Goal: Transaction & Acquisition: Book appointment/travel/reservation

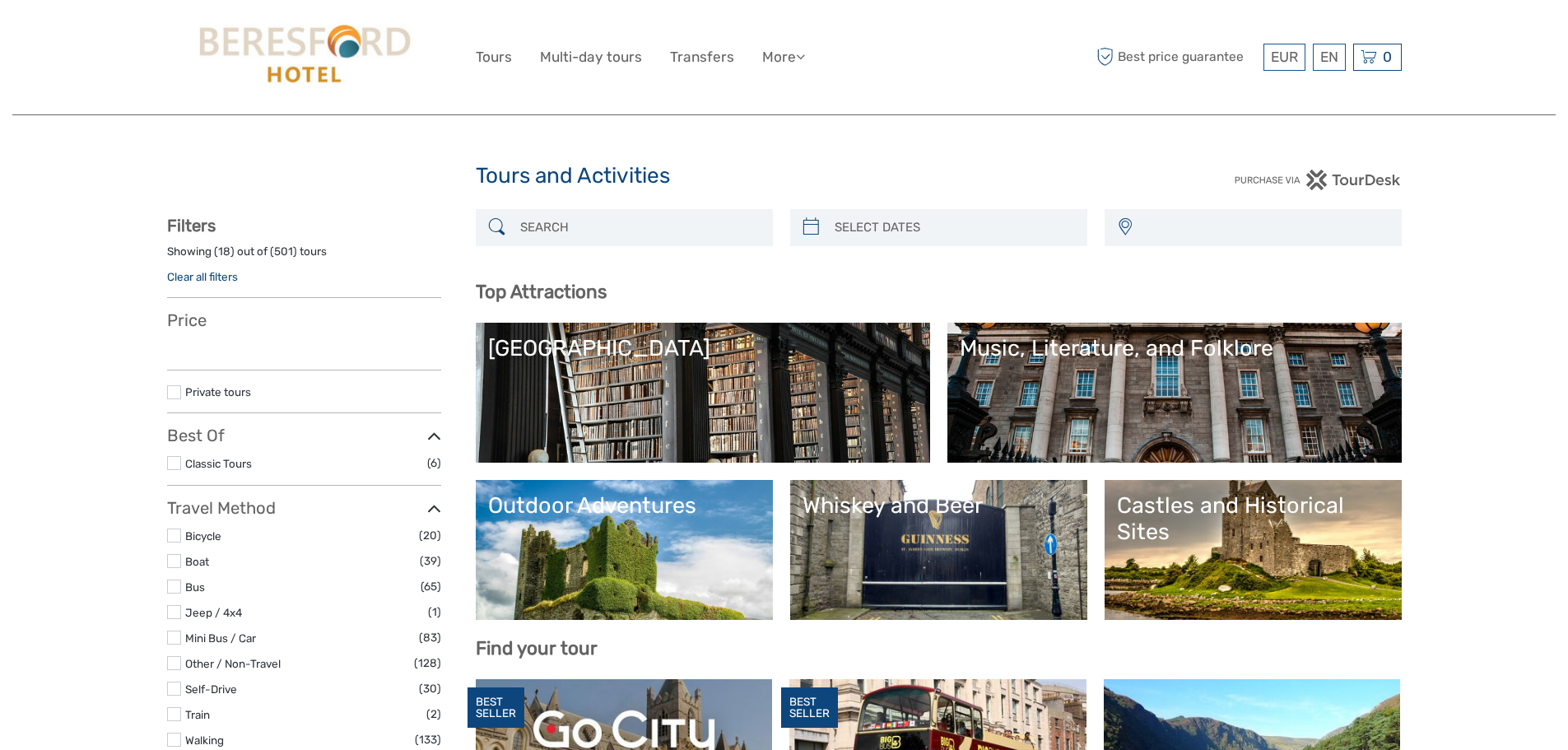
select select
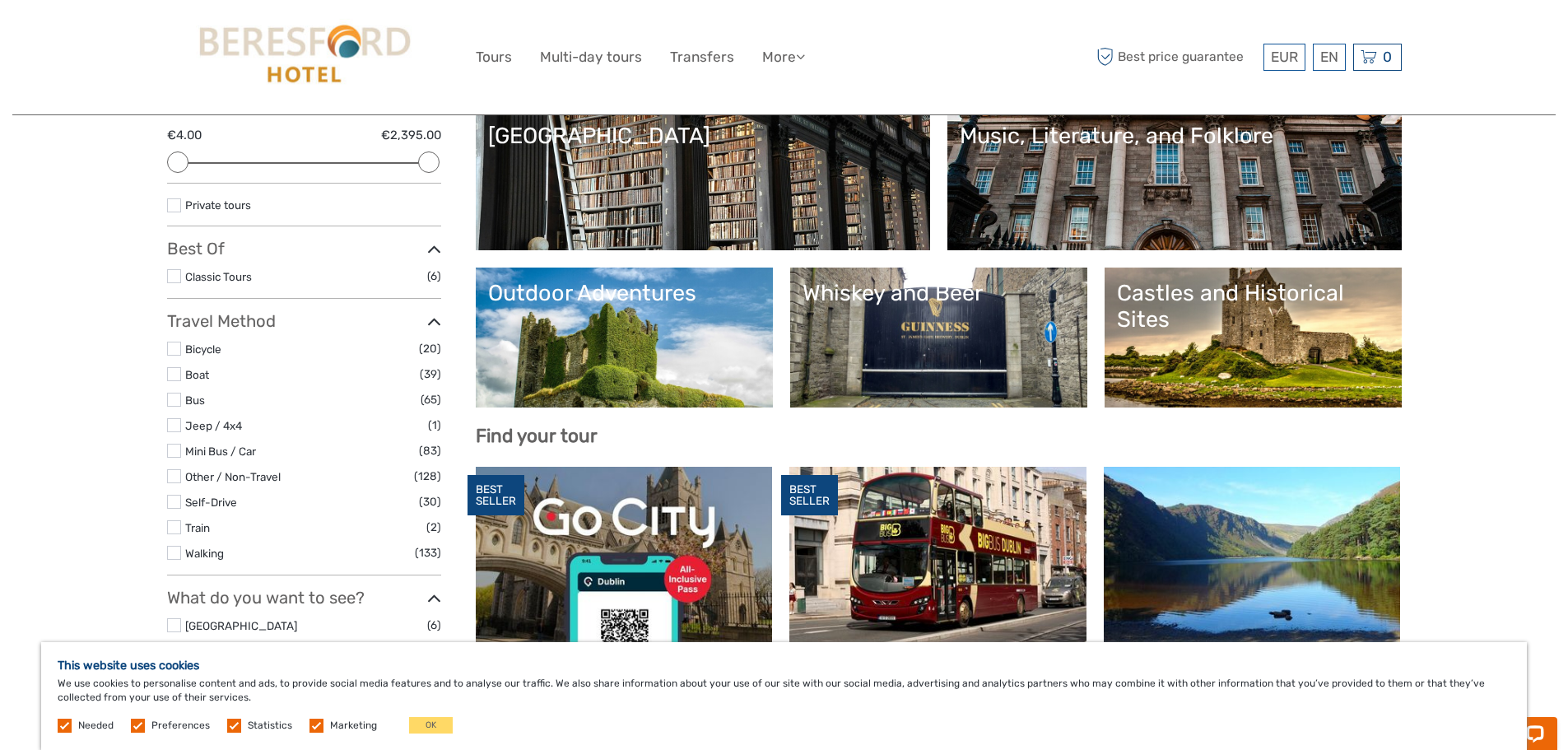
scroll to position [185, 0]
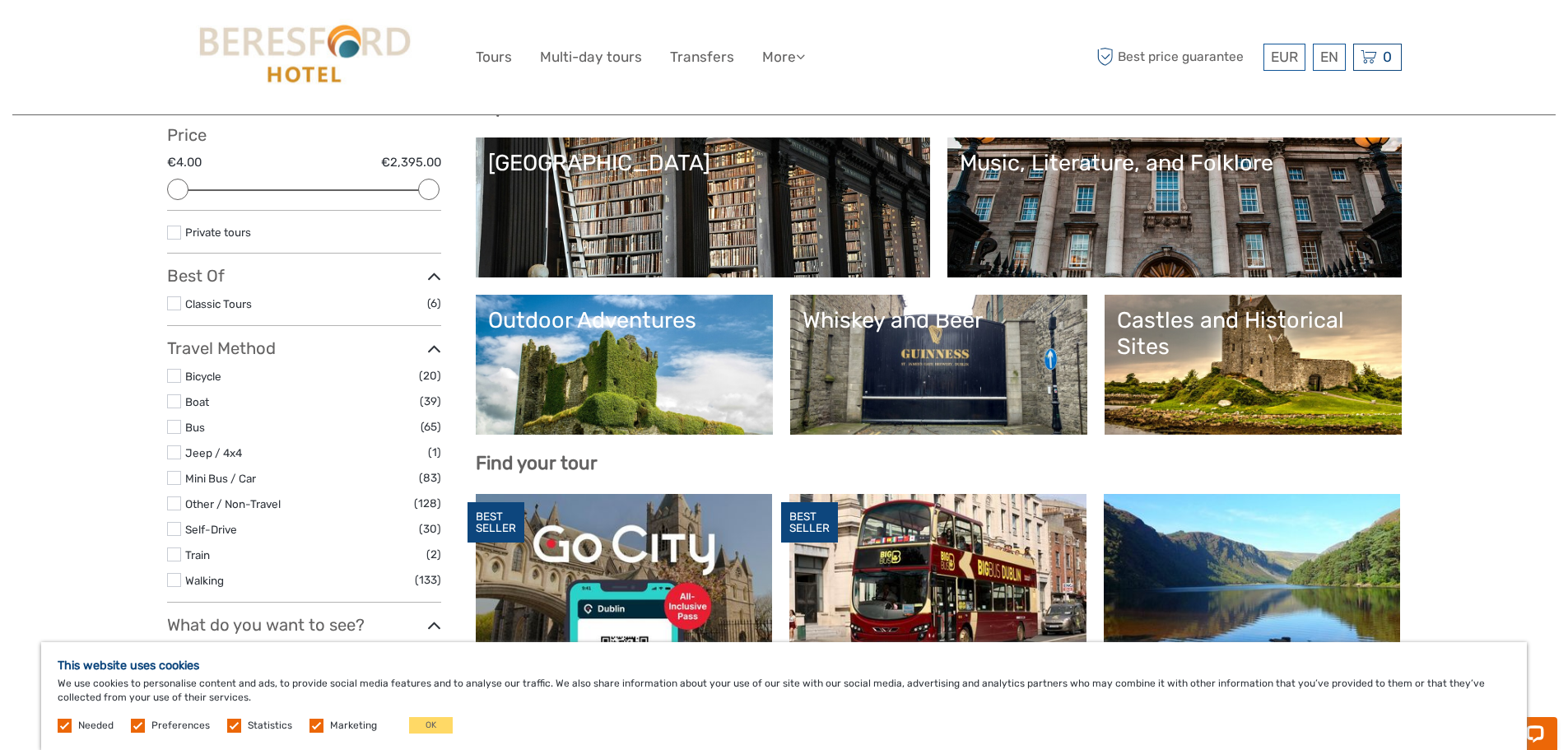
click at [537, 218] on link "[GEOGRAPHIC_DATA]" at bounding box center [703, 207] width 429 height 115
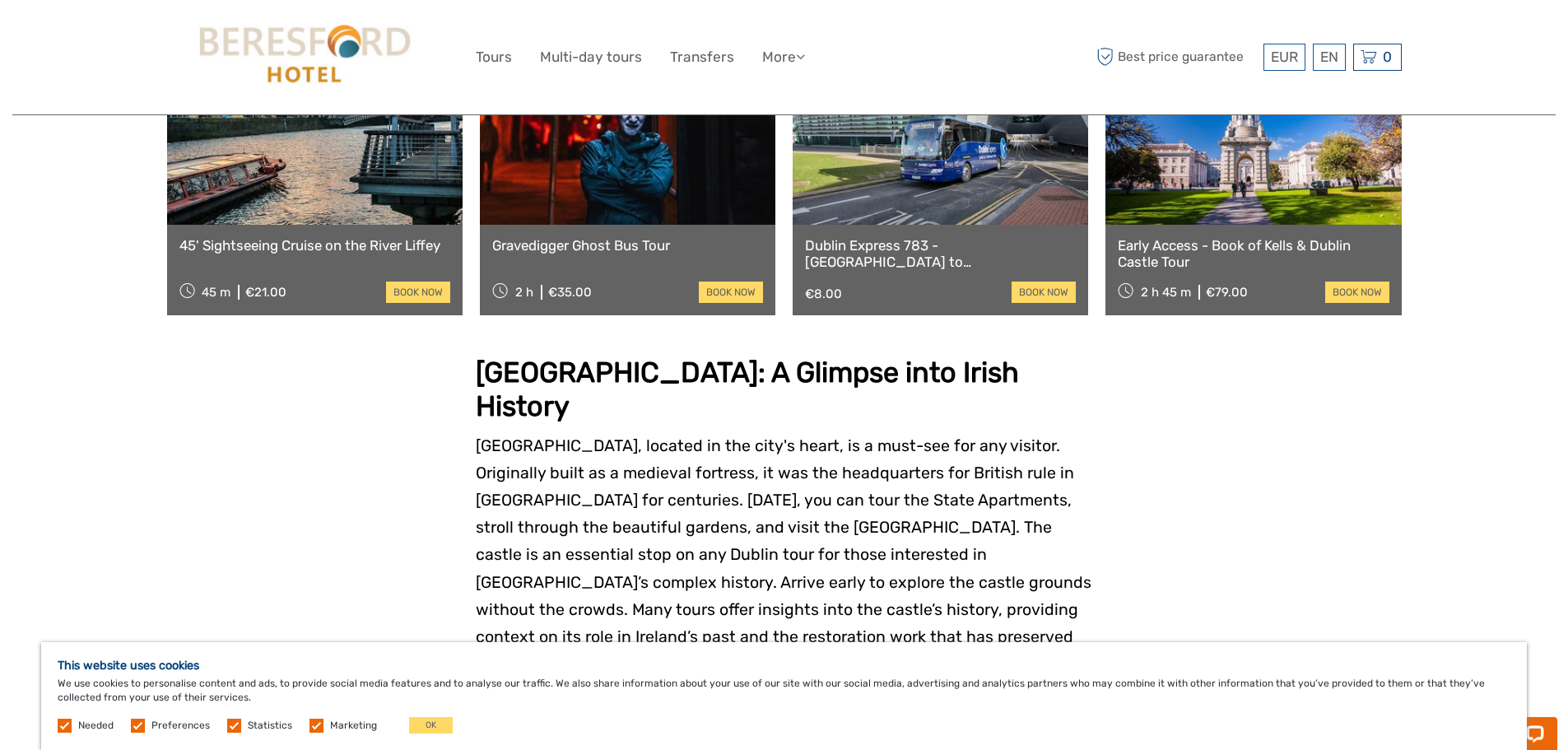
scroll to position [1113, 0]
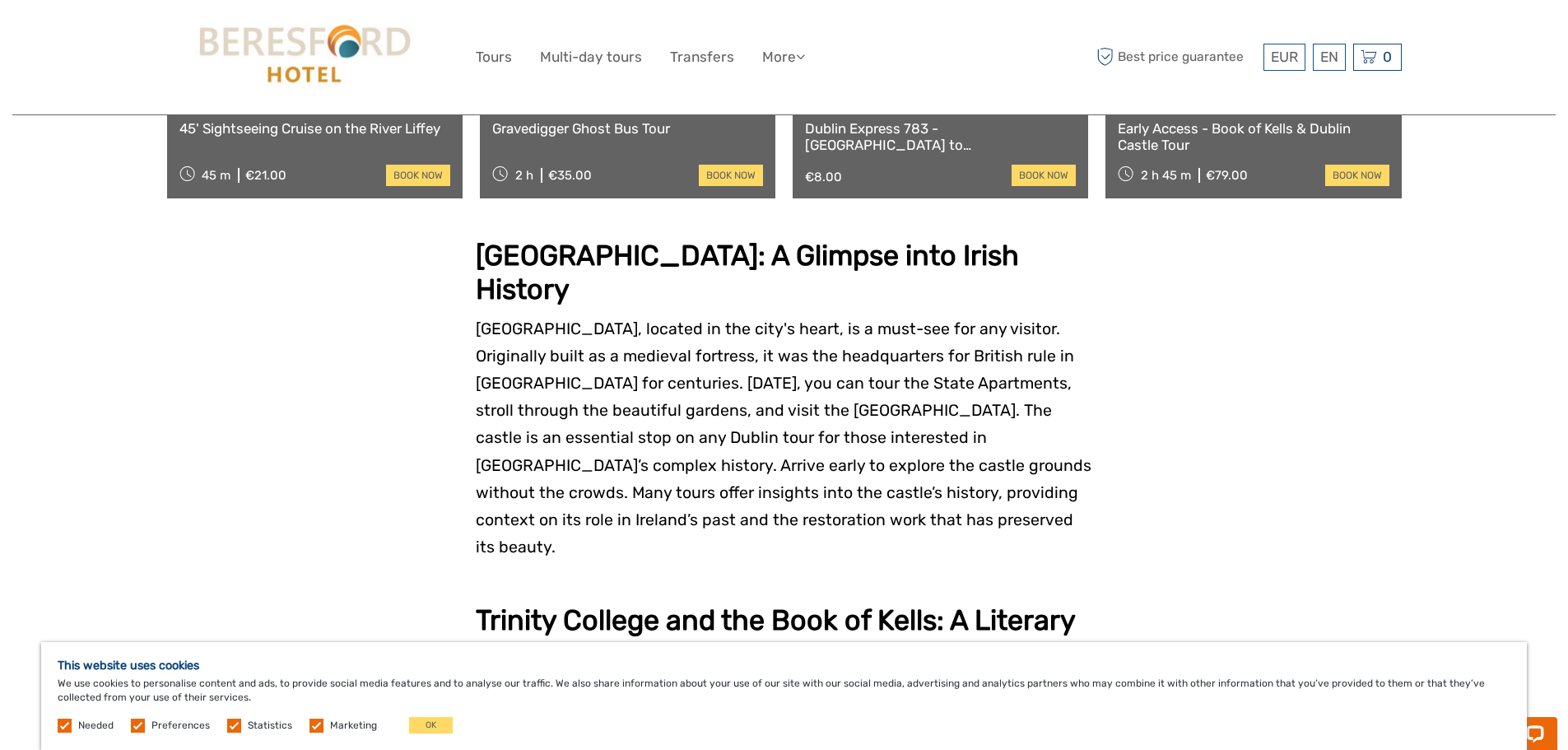
drag, startPoint x: 327, startPoint y: 478, endPoint x: 19, endPoint y: 459, distance: 308.6
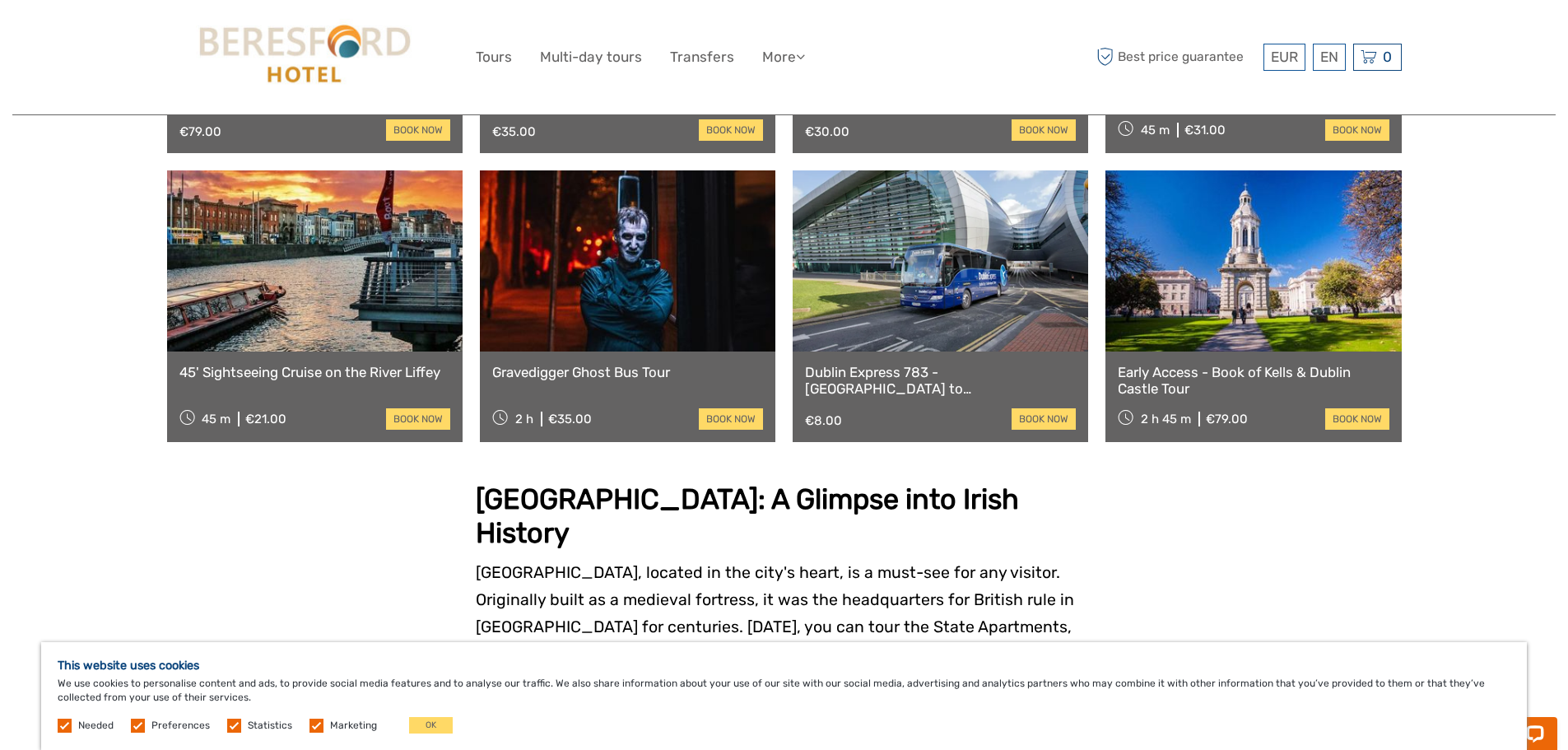
scroll to position [869, 0]
click at [173, 277] on link at bounding box center [315, 261] width 295 height 181
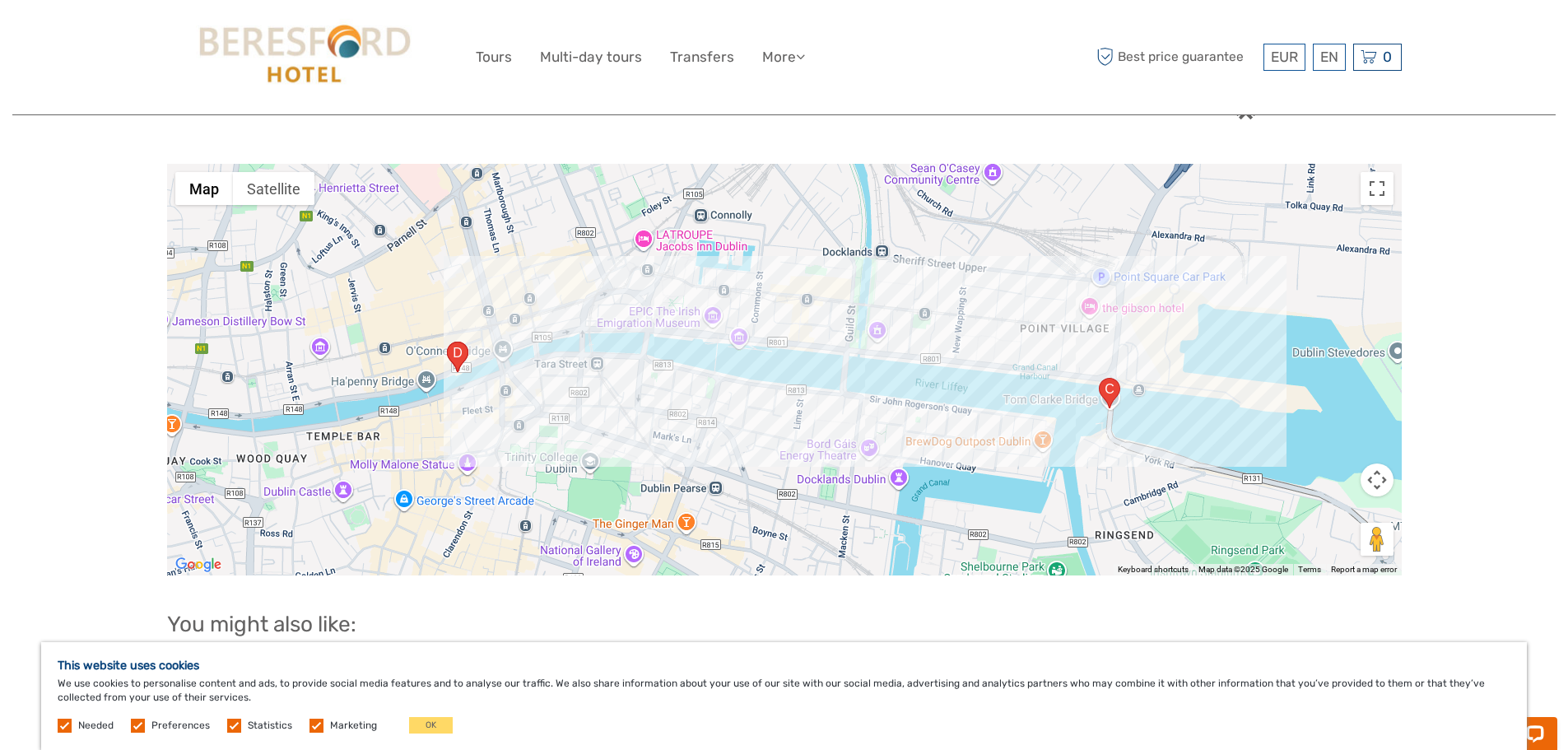
scroll to position [1495, 0]
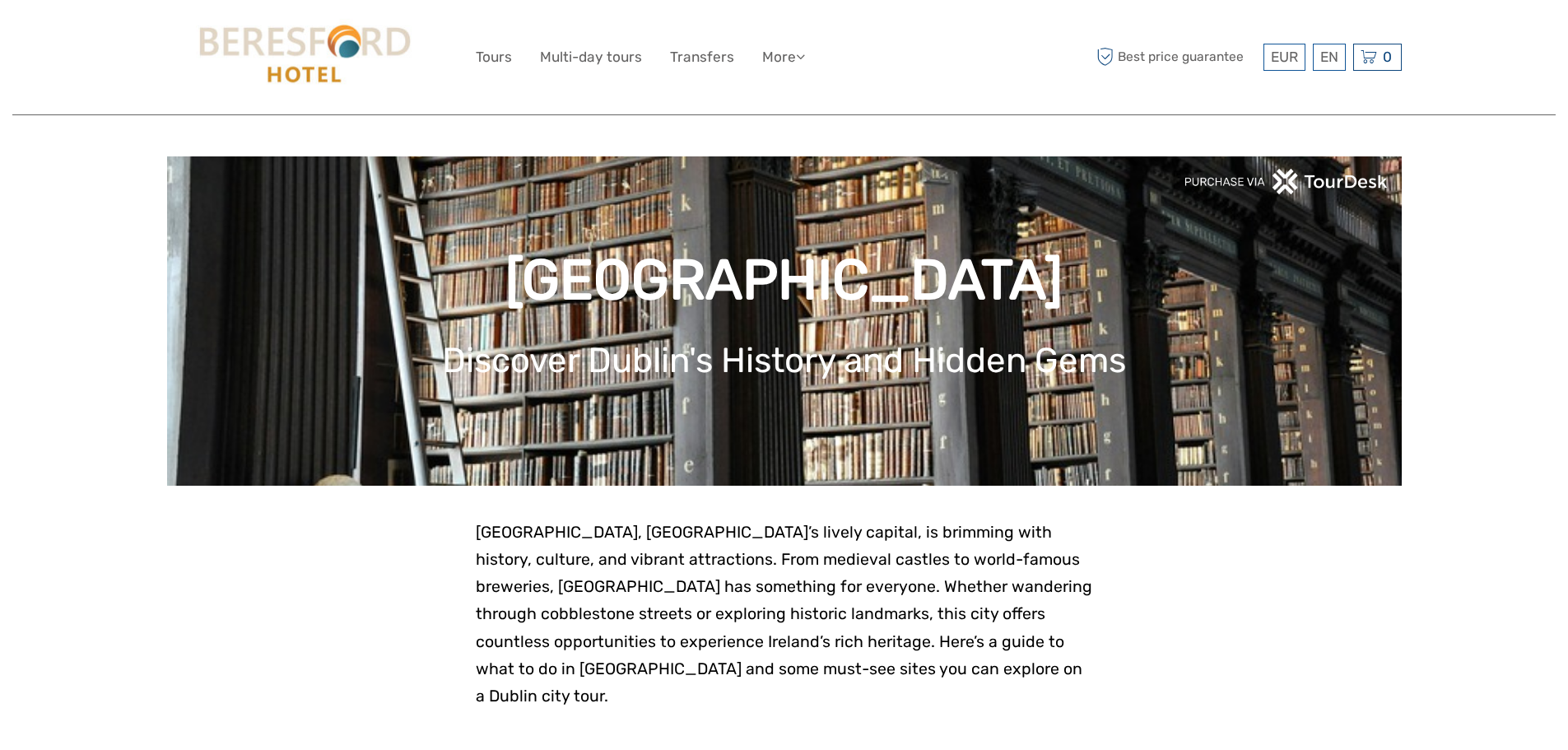
scroll to position [869, 0]
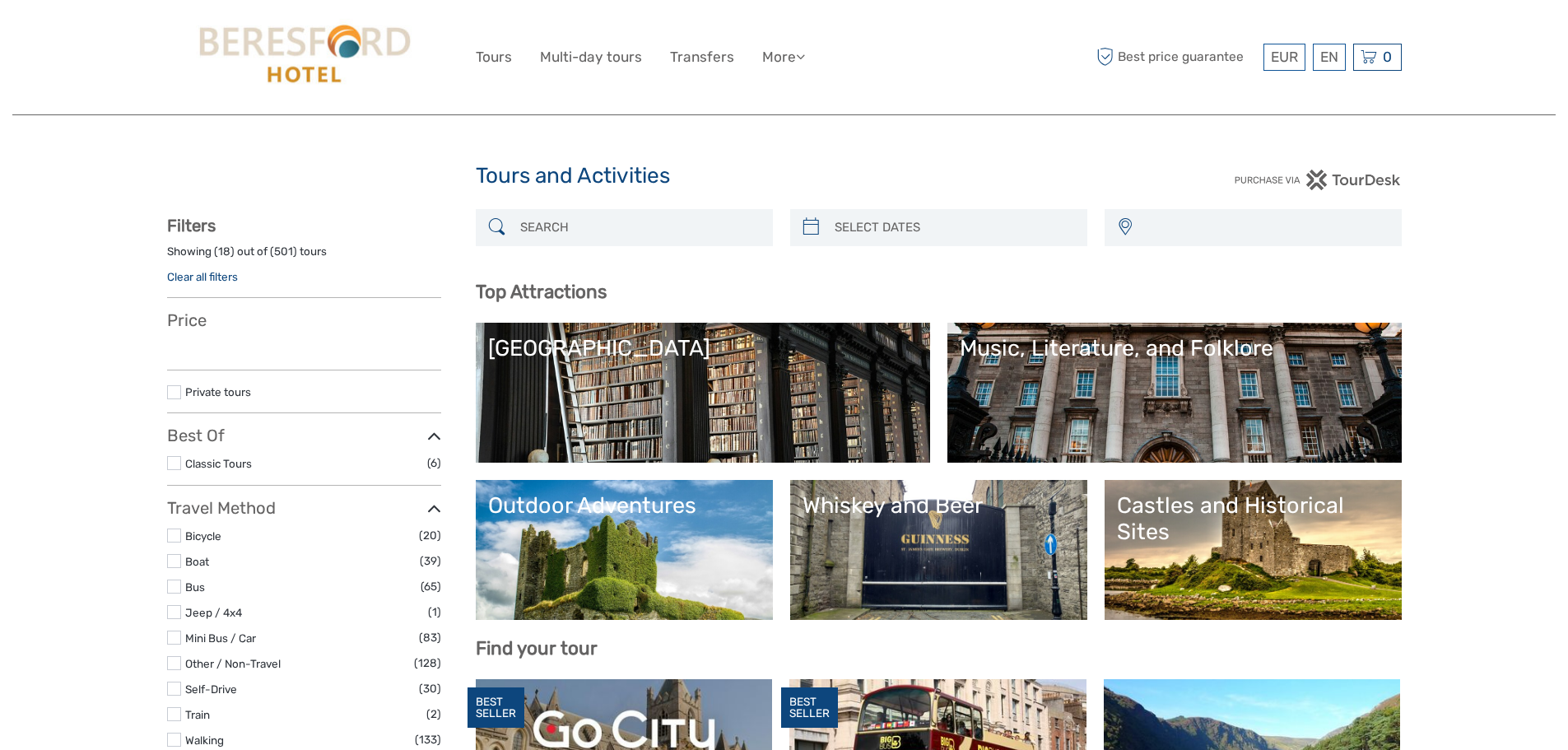
select select
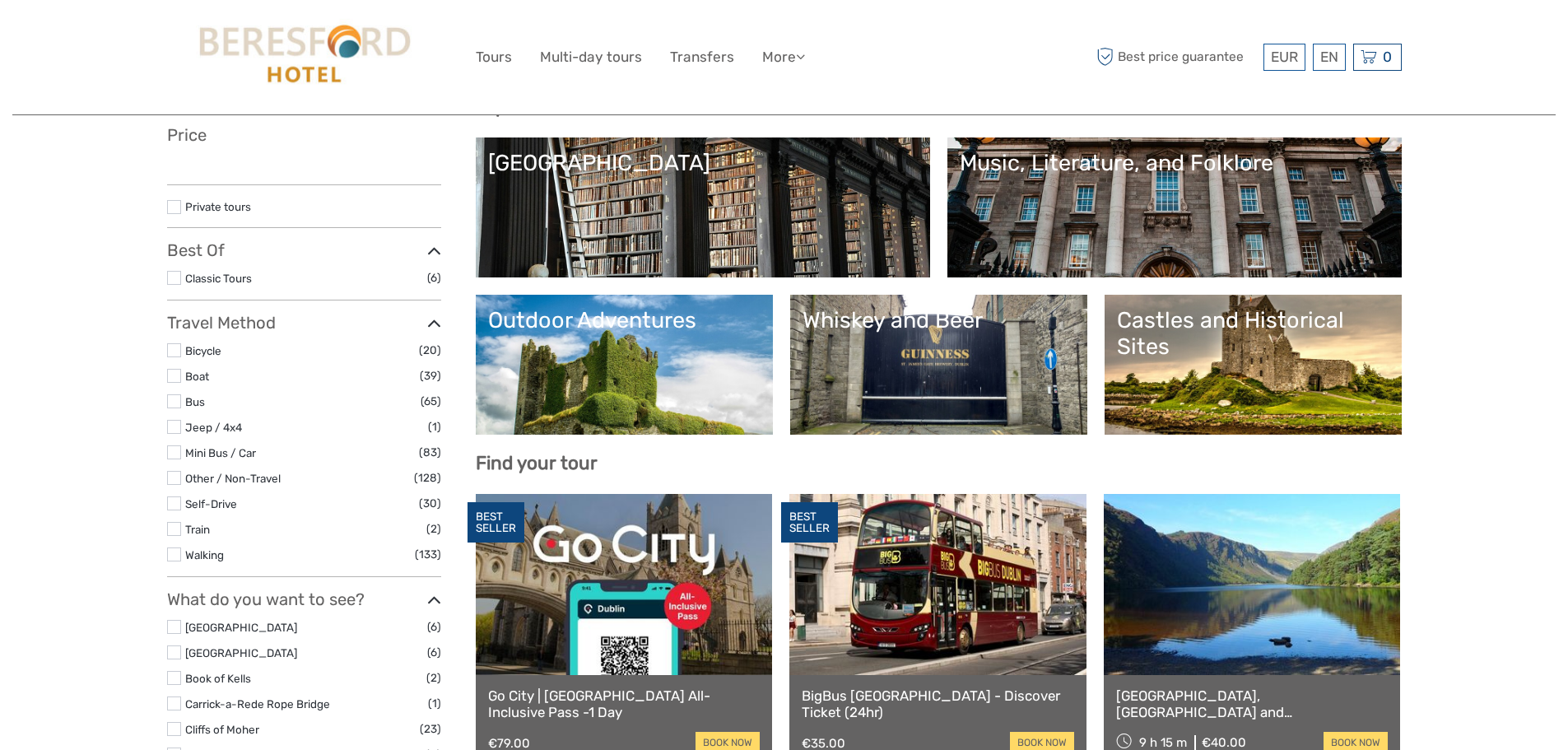
select select
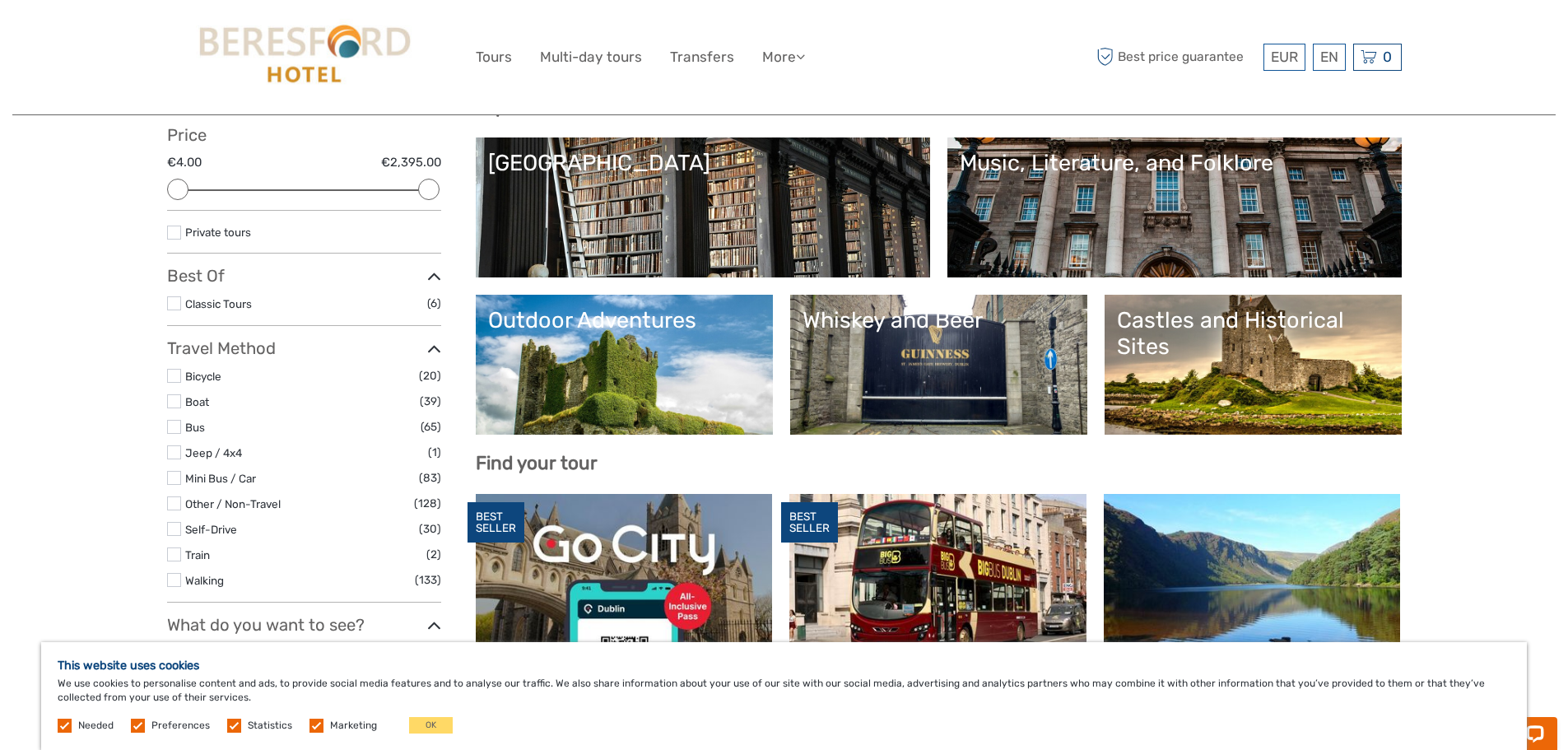
scroll to position [0, 0]
click at [173, 306] on label at bounding box center [174, 303] width 14 height 14
click at [0, 0] on input "checkbox" at bounding box center [0, 0] width 0 height 0
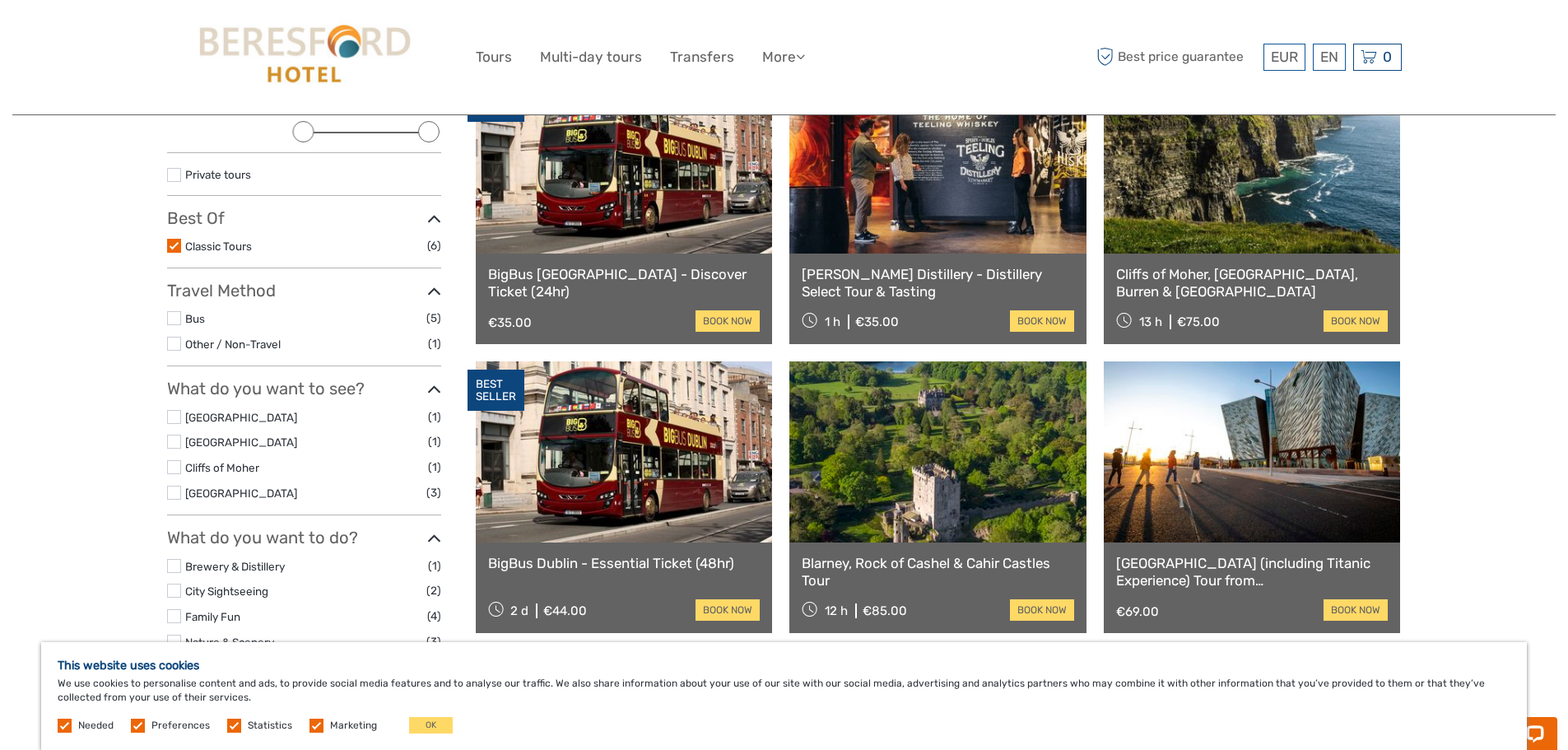
scroll to position [243, 0]
click at [174, 322] on label at bounding box center [174, 317] width 14 height 14
click at [0, 0] on input "checkbox" at bounding box center [0, 0] width 0 height 0
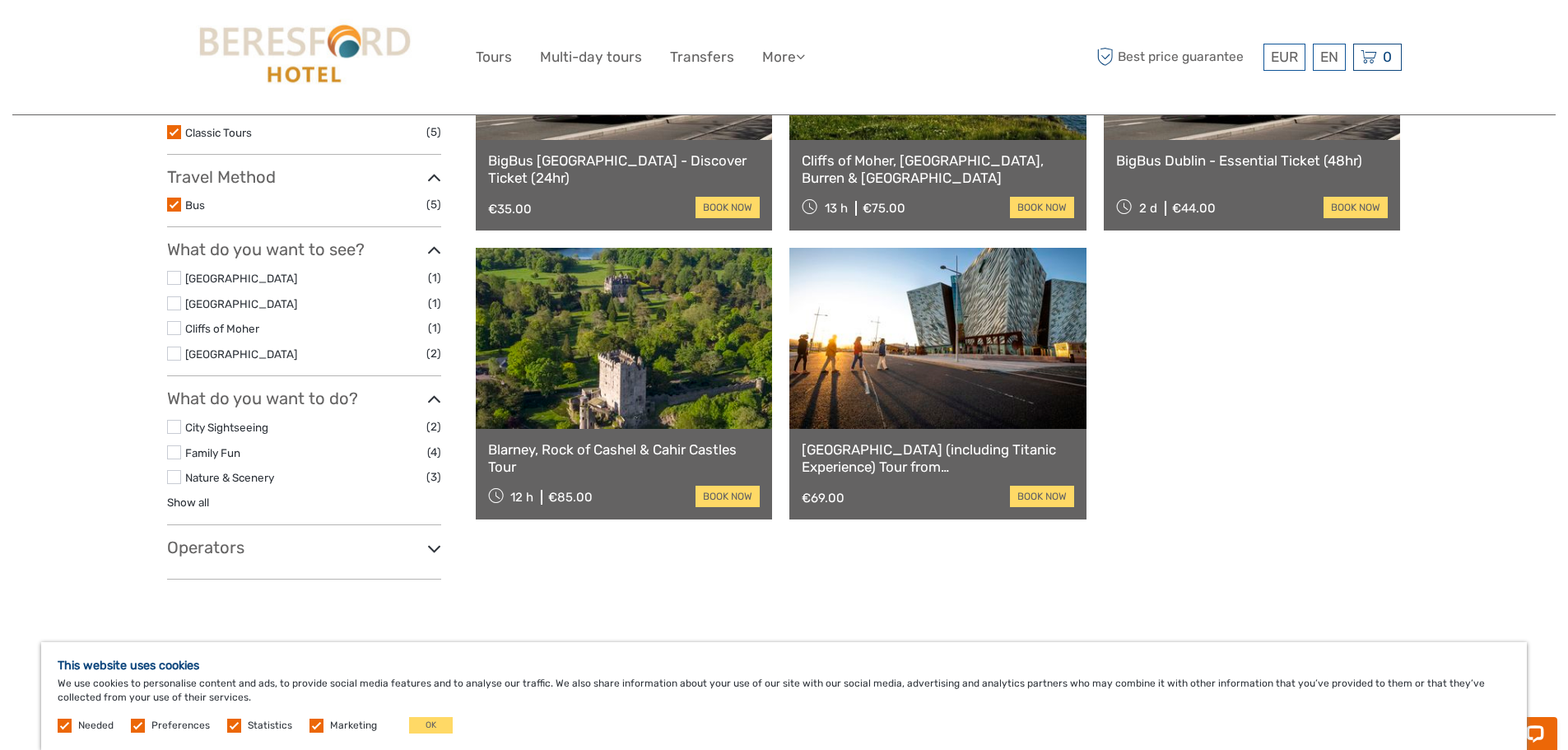
scroll to position [357, 0]
click at [170, 358] on label at bounding box center [174, 353] width 14 height 14
click at [0, 0] on input "checkbox" at bounding box center [0, 0] width 0 height 0
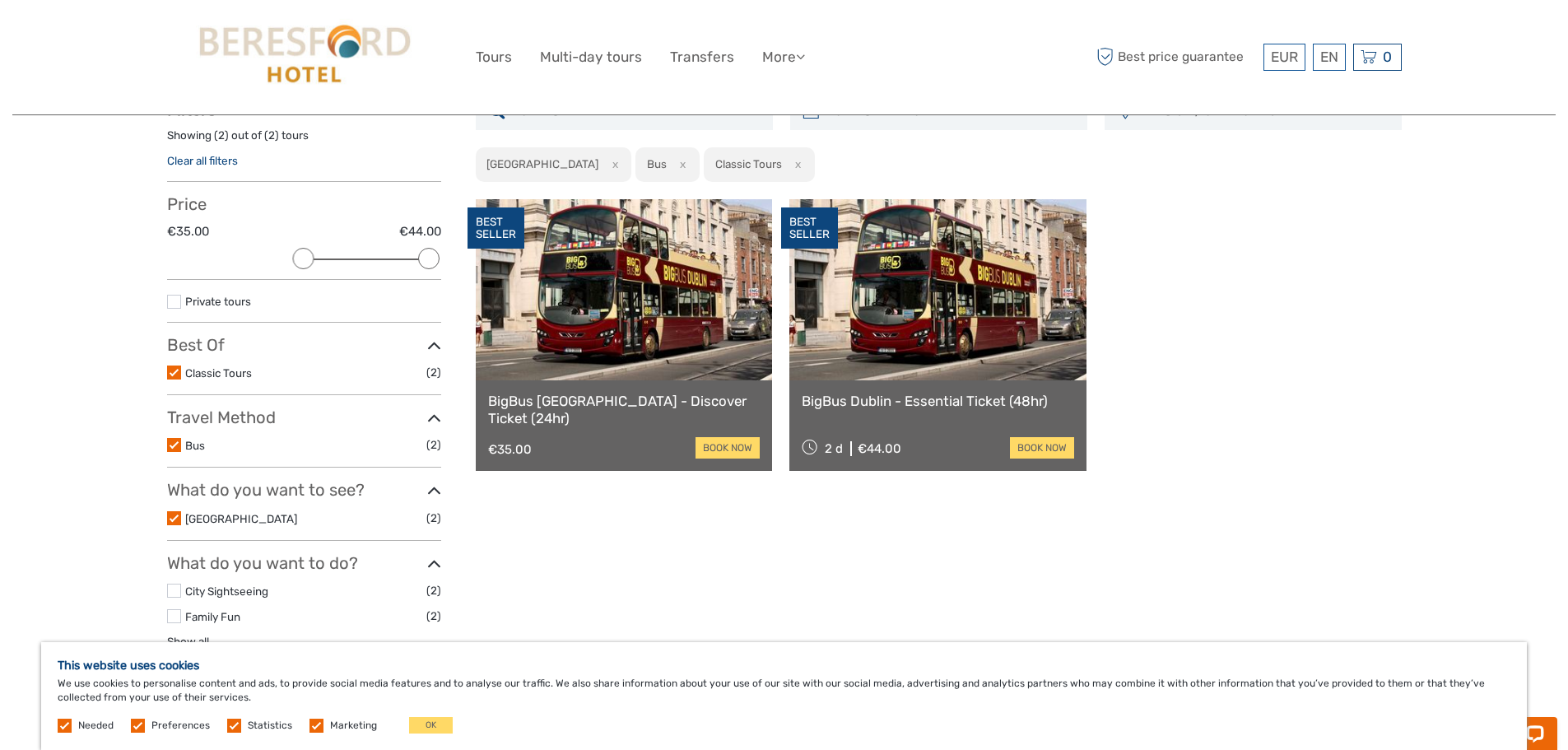
scroll to position [117, 0]
click at [715, 387] on div "BigBus Dublin - Discover Ticket (24hr) €35.00 book now" at bounding box center [624, 425] width 297 height 91
click at [556, 440] on div "€35.00 book now" at bounding box center [625, 446] width 273 height 21
click at [716, 445] on link "book now" at bounding box center [727, 446] width 64 height 21
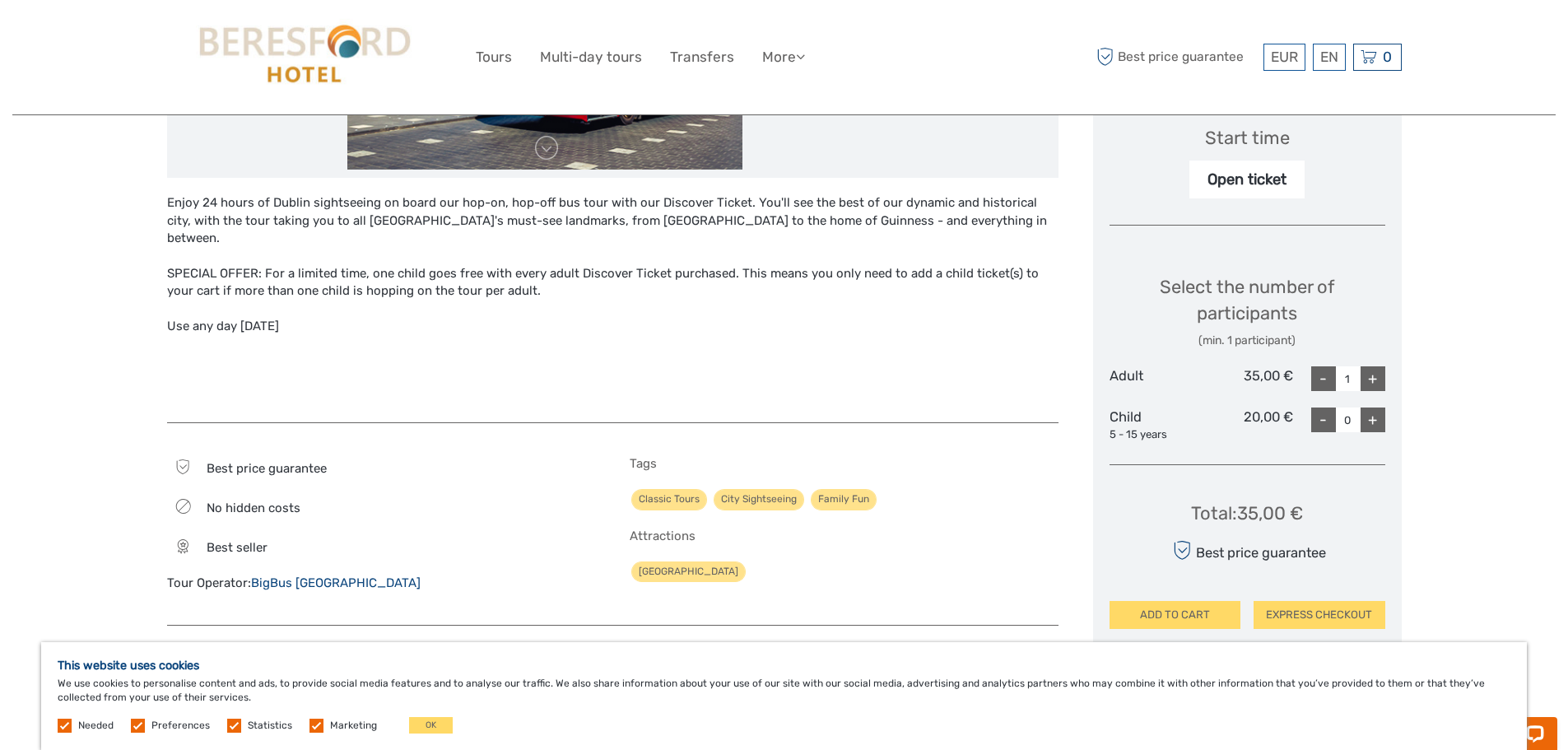
scroll to position [554, 0]
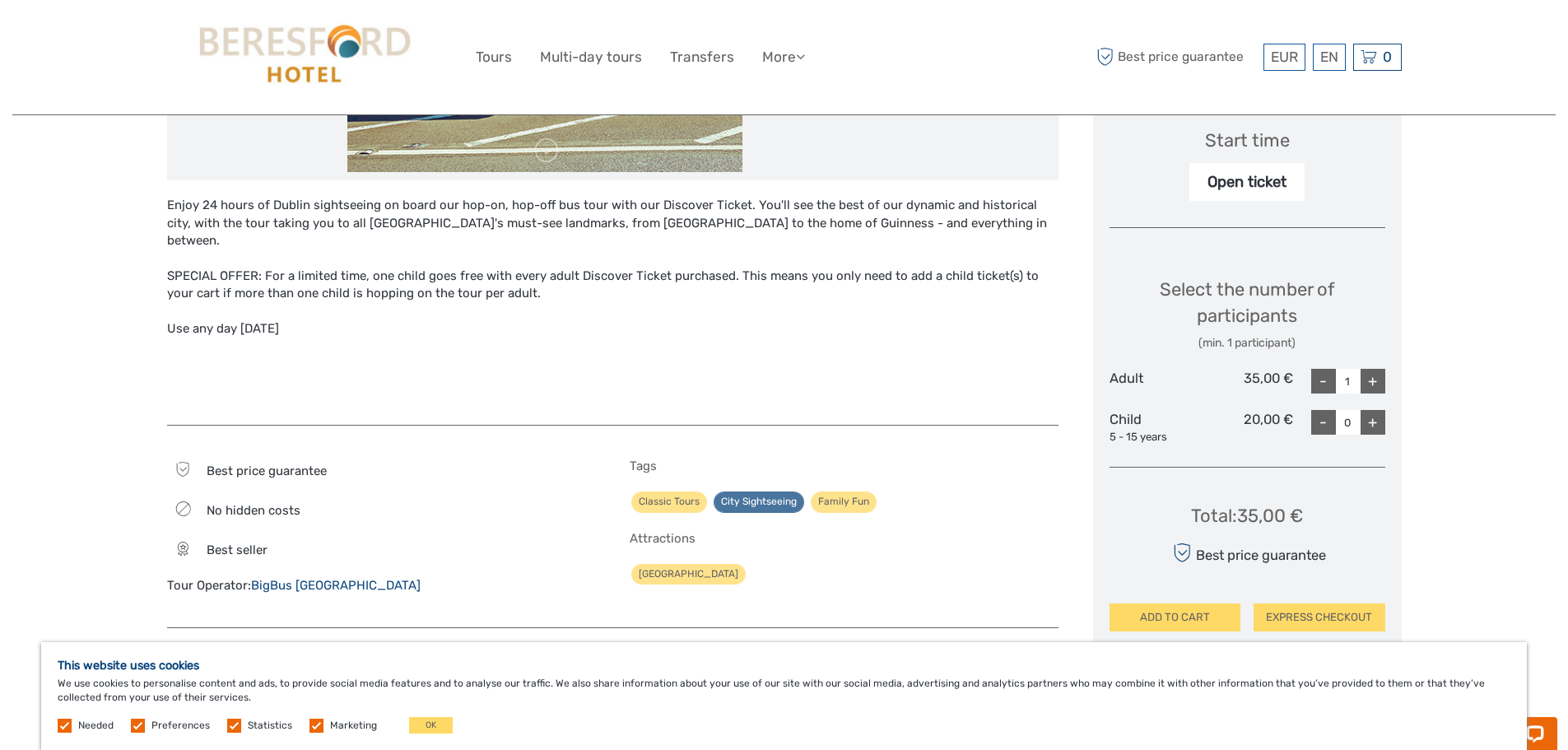
click at [746, 492] on link "City Sightseeing" at bounding box center [759, 502] width 91 height 20
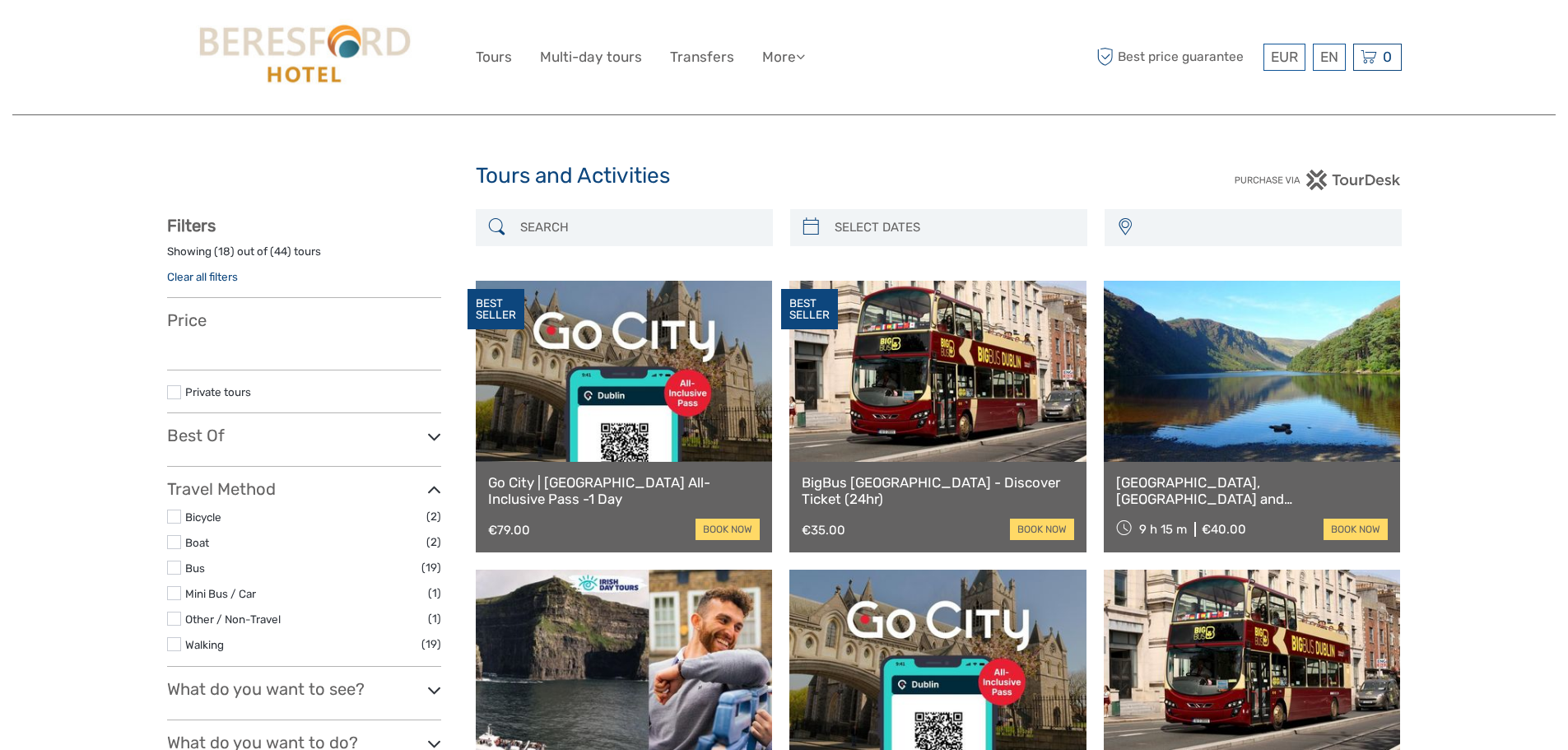
select select
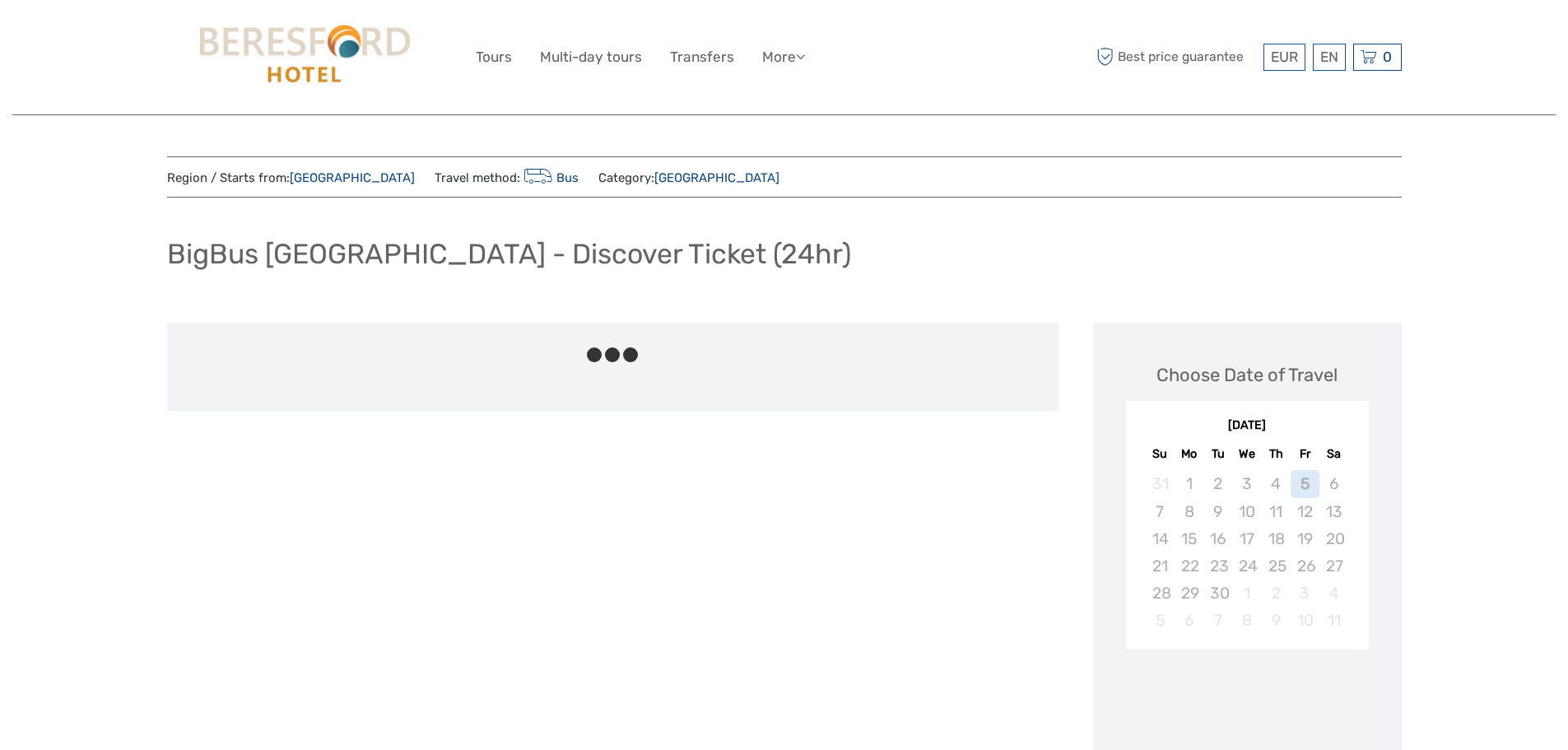
scroll to position [554, 0]
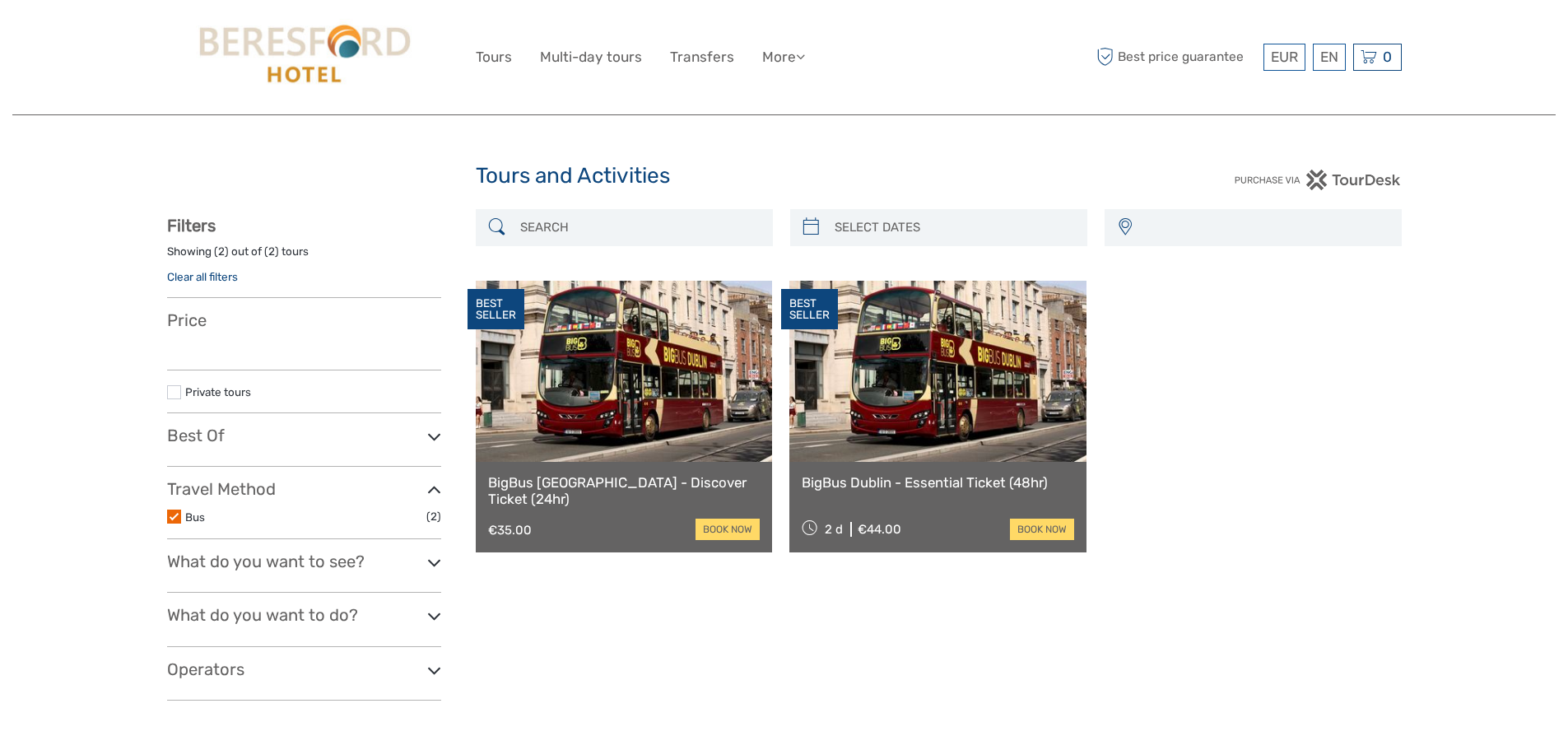
select select
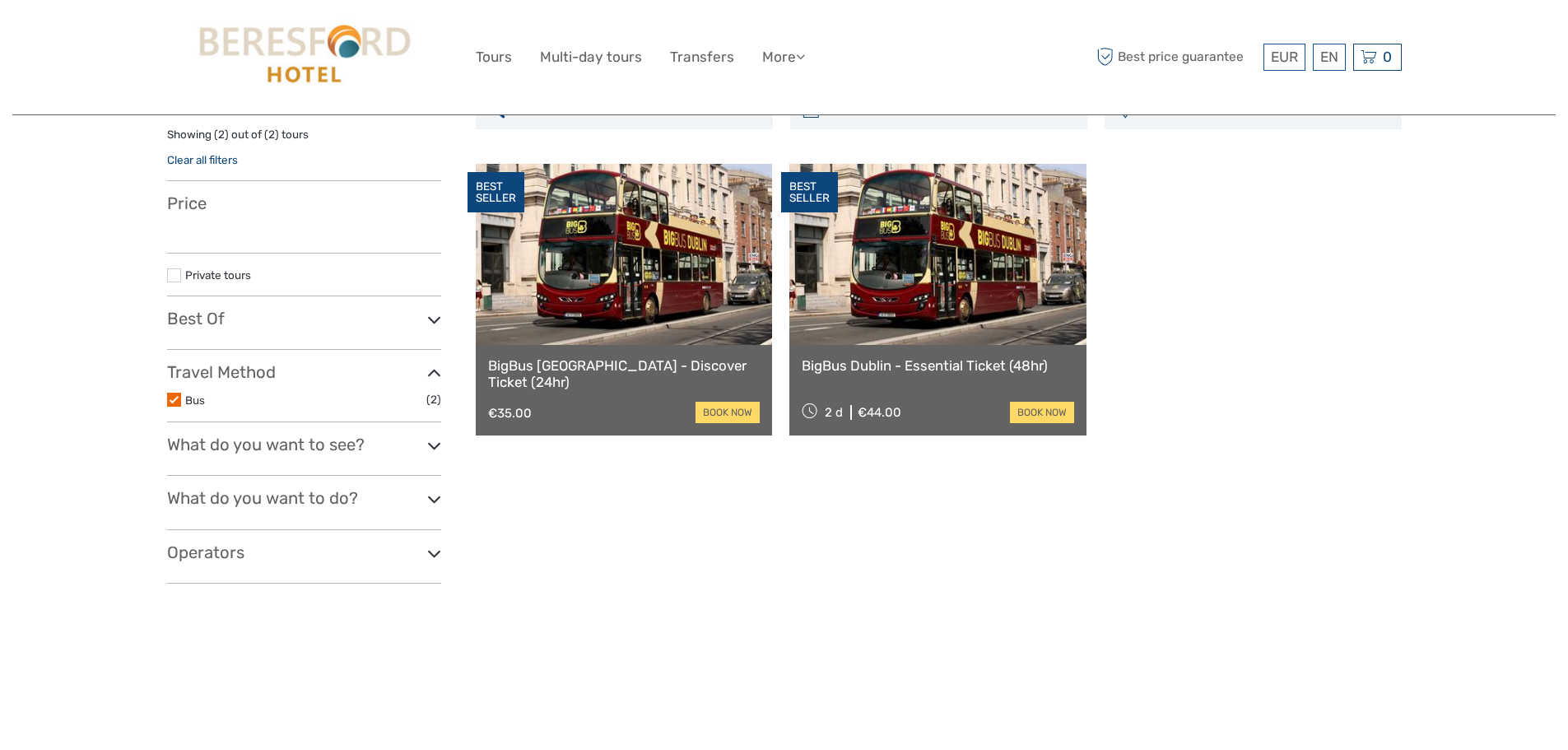
select select
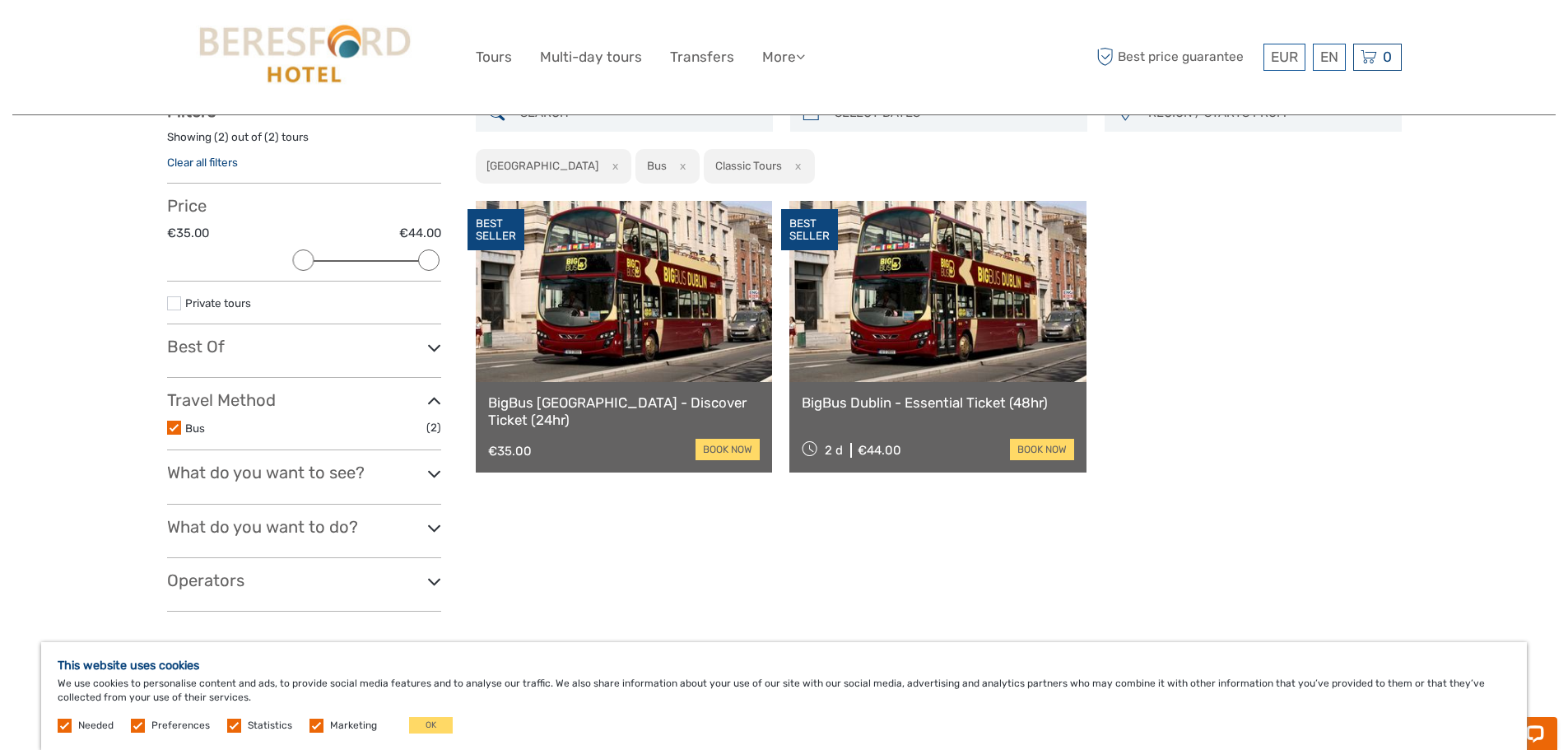
scroll to position [104, 0]
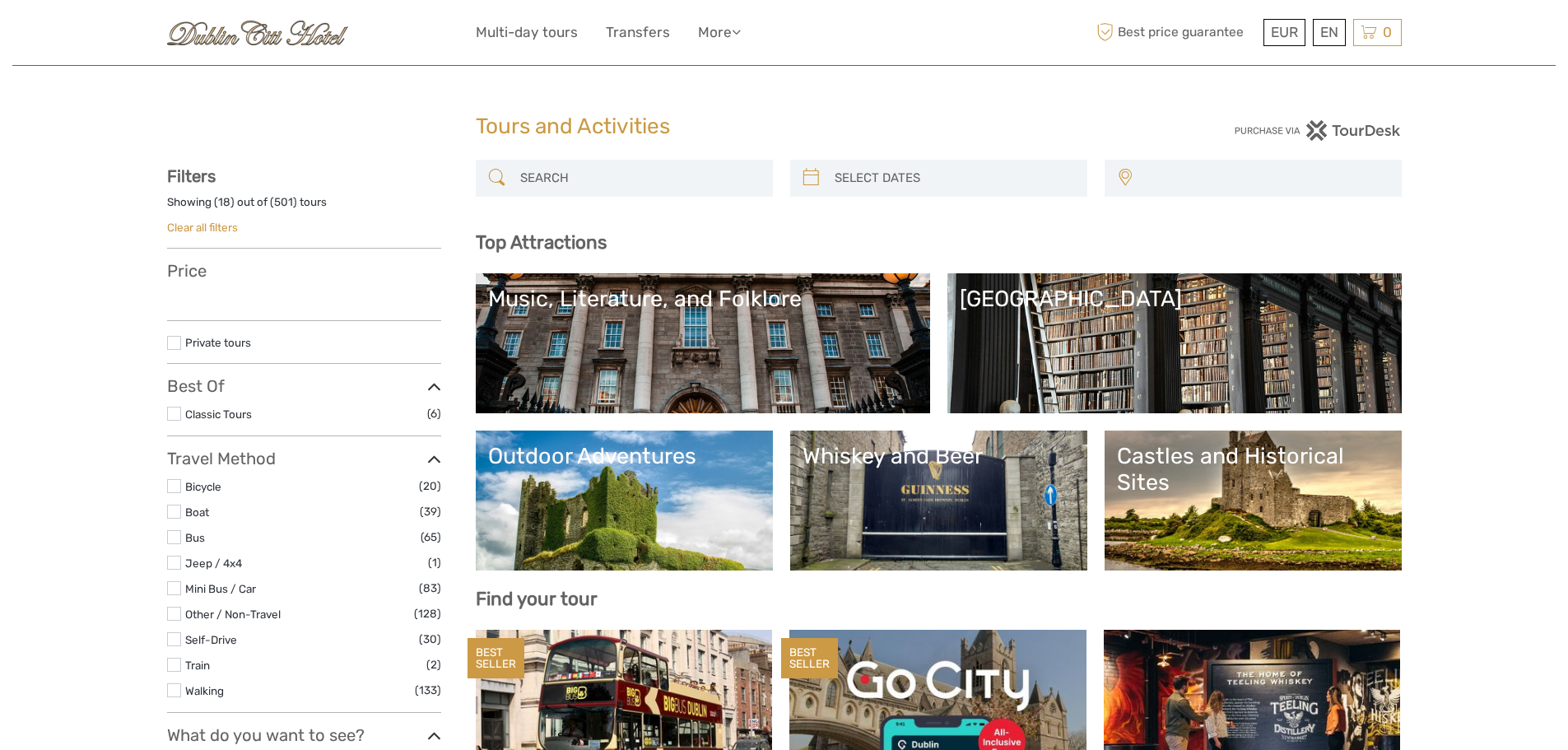
select select
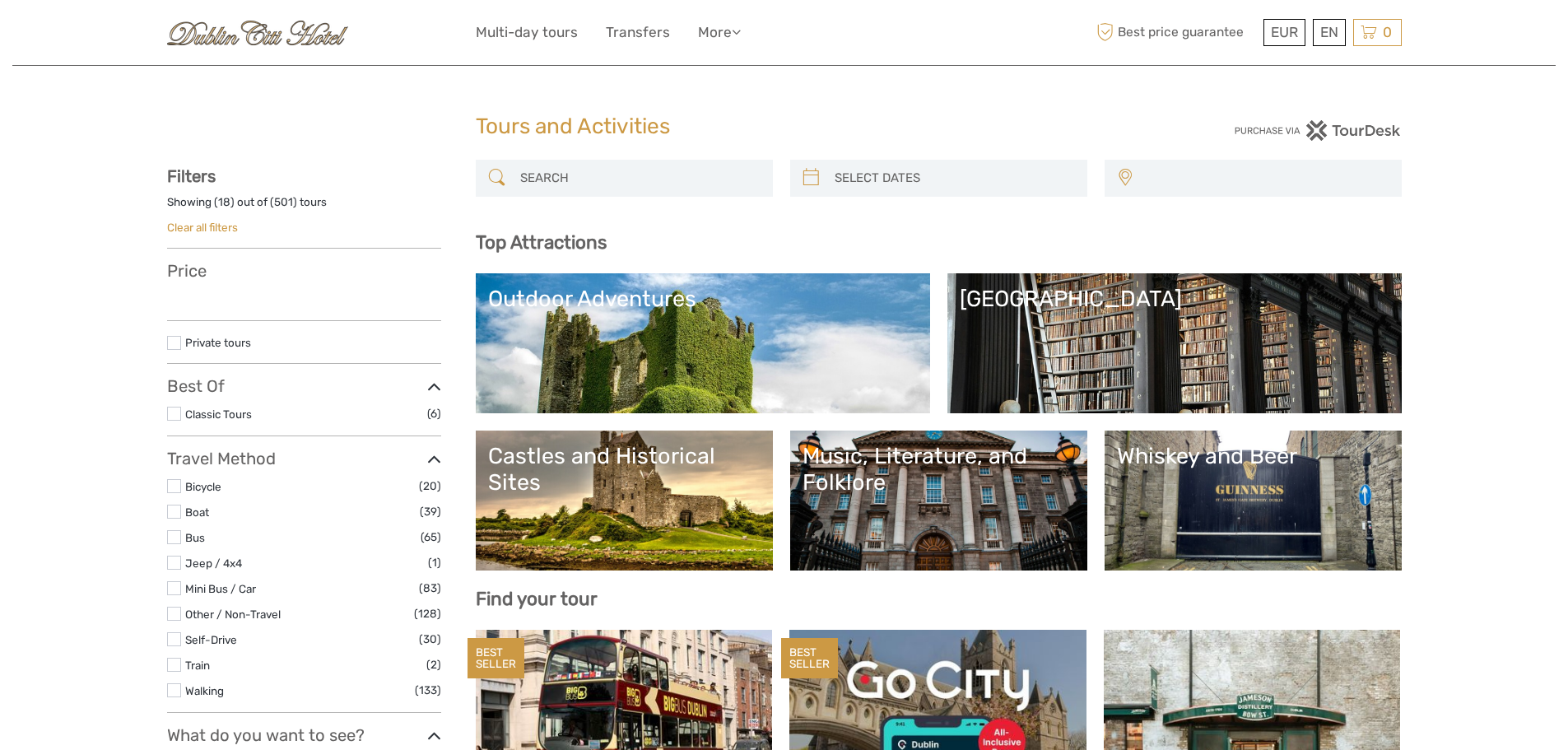
select select
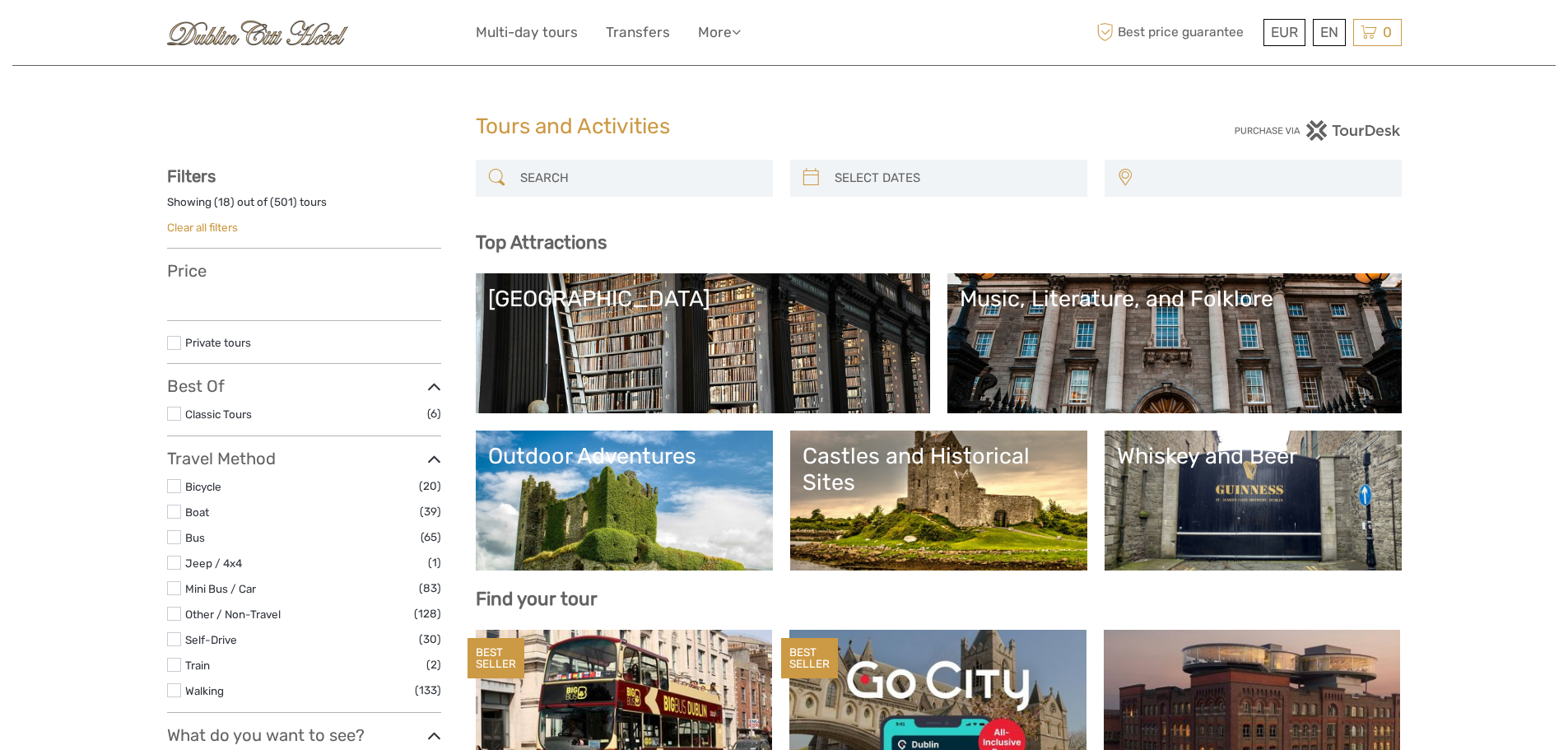
select select
